Goal: Transaction & Acquisition: Purchase product/service

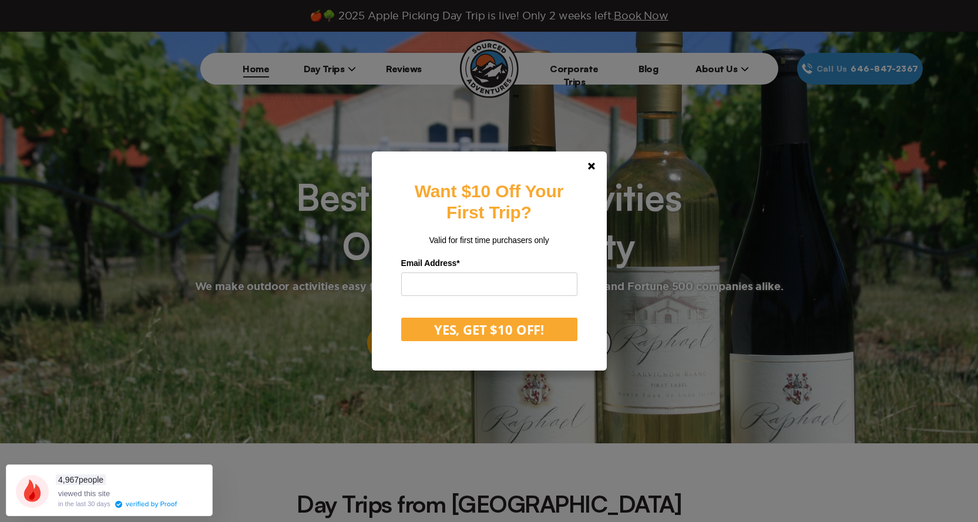
click at [447, 343] on div "Want $10 Off Your First Trip? Valid for first time purchasers only Email Addres…" at bounding box center [489, 269] width 235 height 234
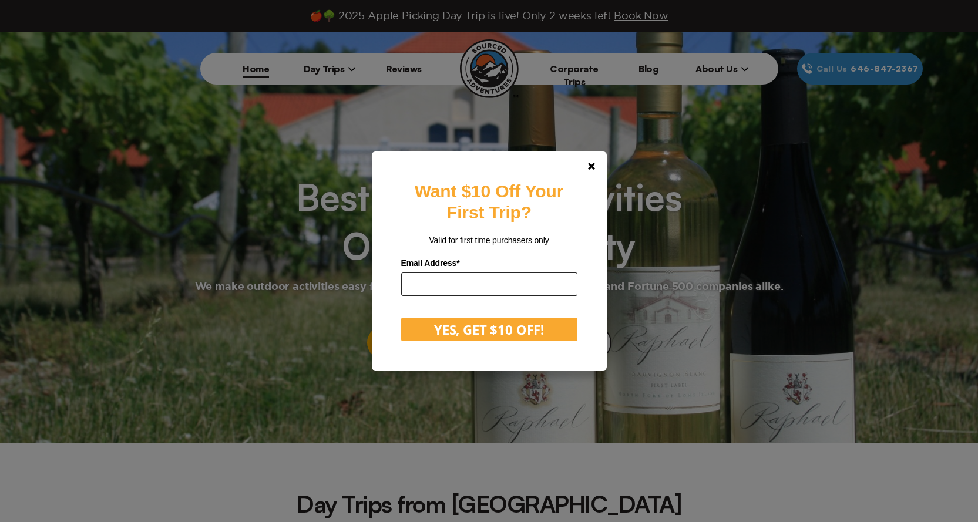
click at [442, 285] on input "email" at bounding box center [489, 284] width 176 height 23
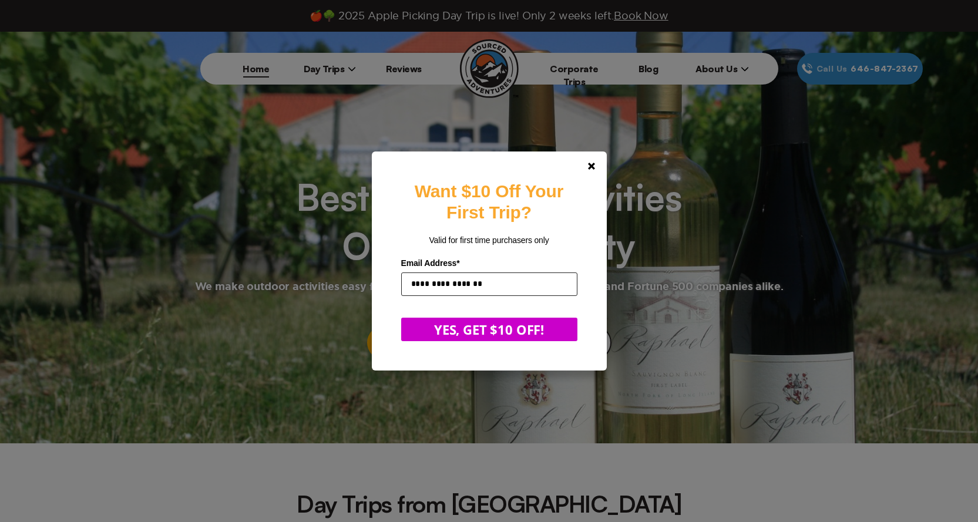
type input "**********"
click at [481, 329] on button "YES, GET $10 OFF!" at bounding box center [489, 329] width 176 height 23
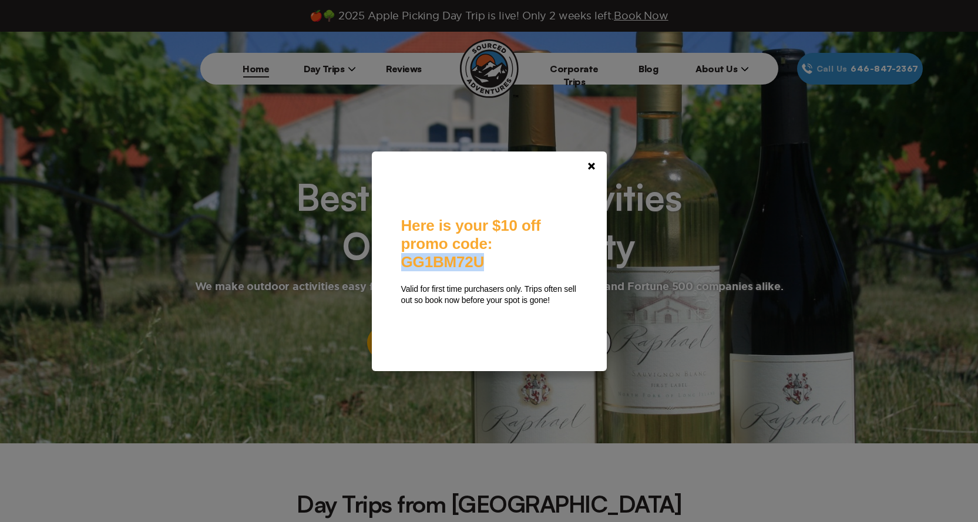
drag, startPoint x: 504, startPoint y: 254, endPoint x: 405, endPoint y: 256, distance: 98.7
click at [405, 256] on div "Here is your $10 off promo code: GG1BM72U Valid for first time purchasers only.…" at bounding box center [489, 261] width 176 height 89
copy span "GG1BM72U"
click at [595, 166] on polygon at bounding box center [591, 166] width 7 height 7
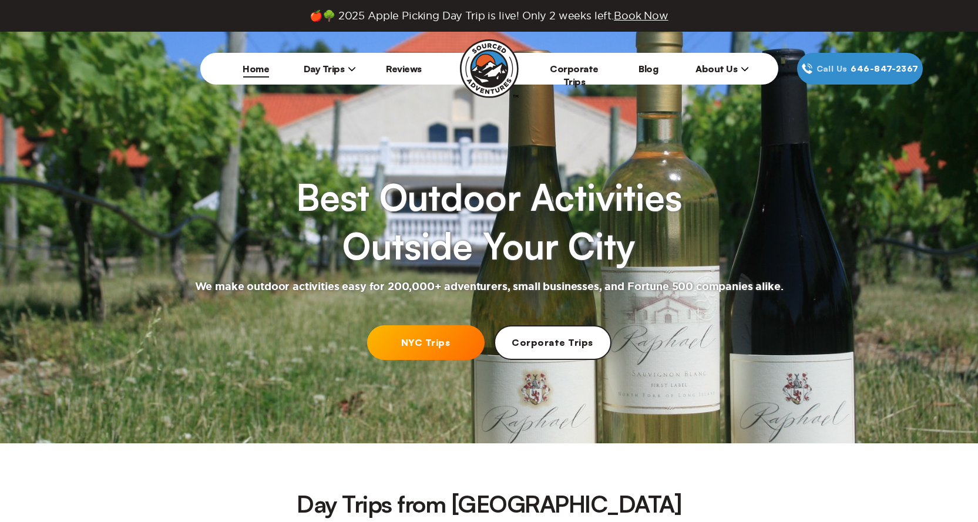
click at [352, 67] on icon at bounding box center [352, 69] width 8 height 8
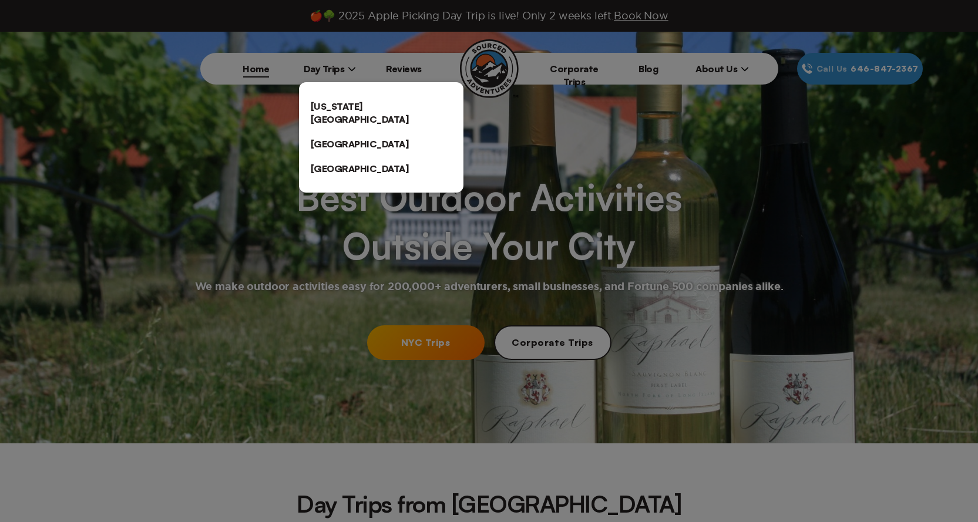
click at [339, 102] on link "[US_STATE][GEOGRAPHIC_DATA]" at bounding box center [381, 113] width 164 height 38
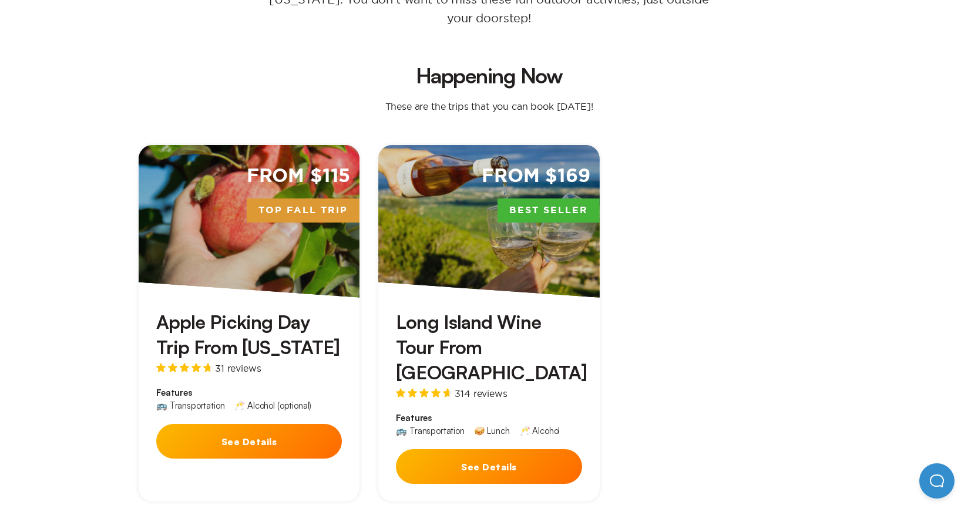
scroll to position [392, 0]
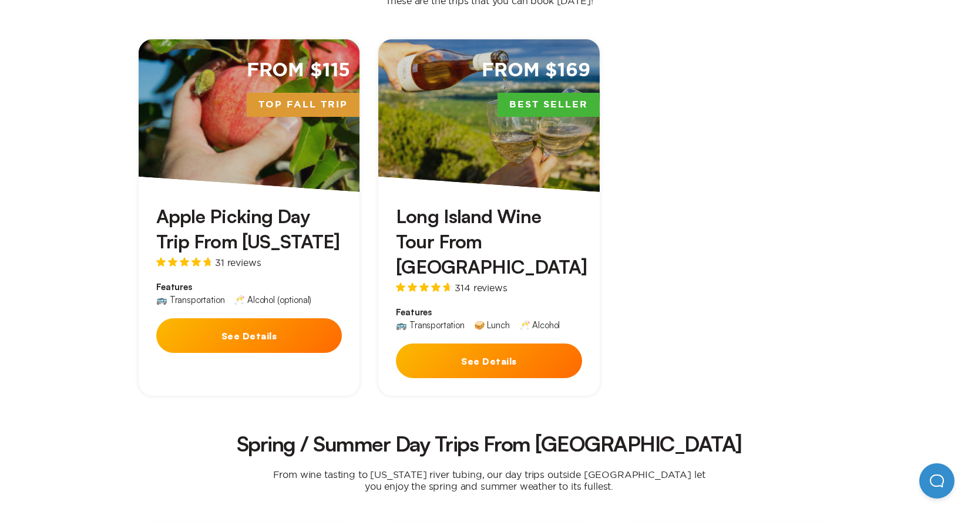
click at [257, 318] on button "See Details" at bounding box center [249, 335] width 186 height 35
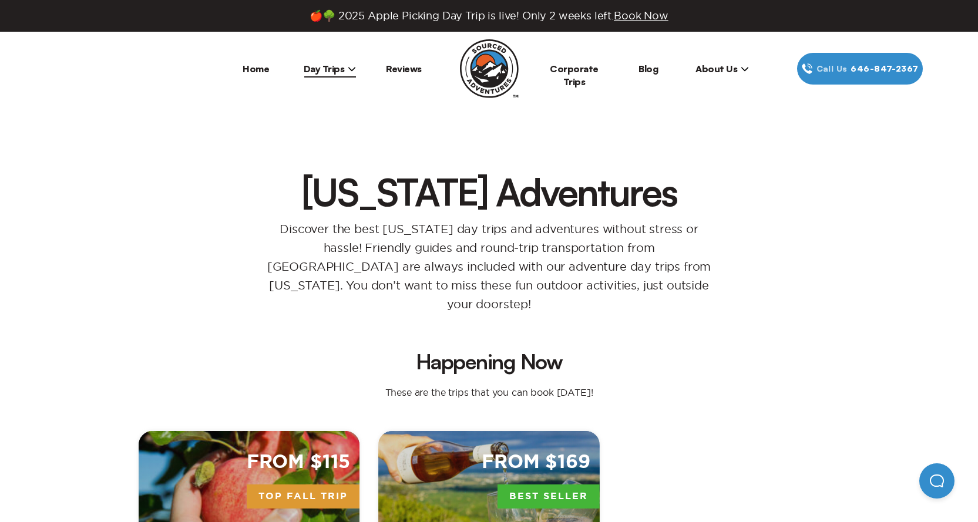
scroll to position [392, 0]
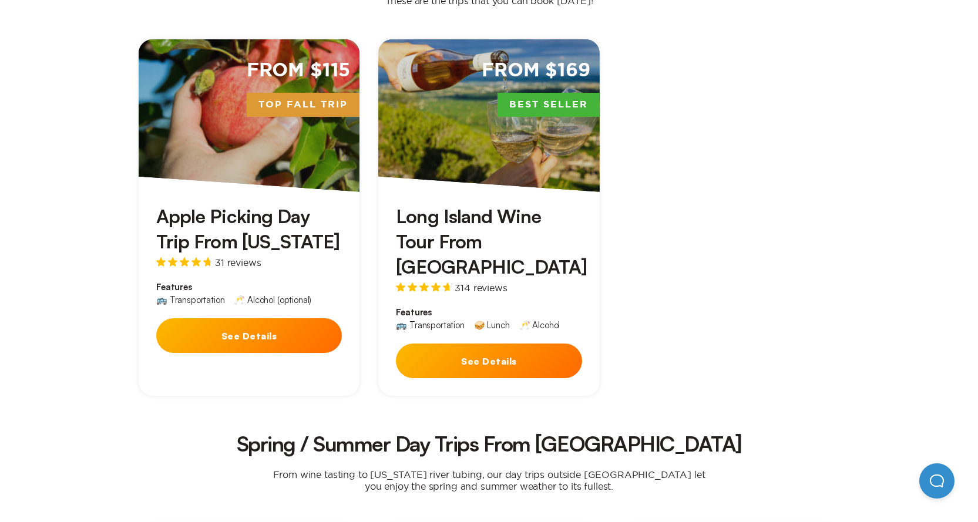
click at [506, 344] on button "See Details" at bounding box center [489, 361] width 186 height 35
